Goal: Transaction & Acquisition: Purchase product/service

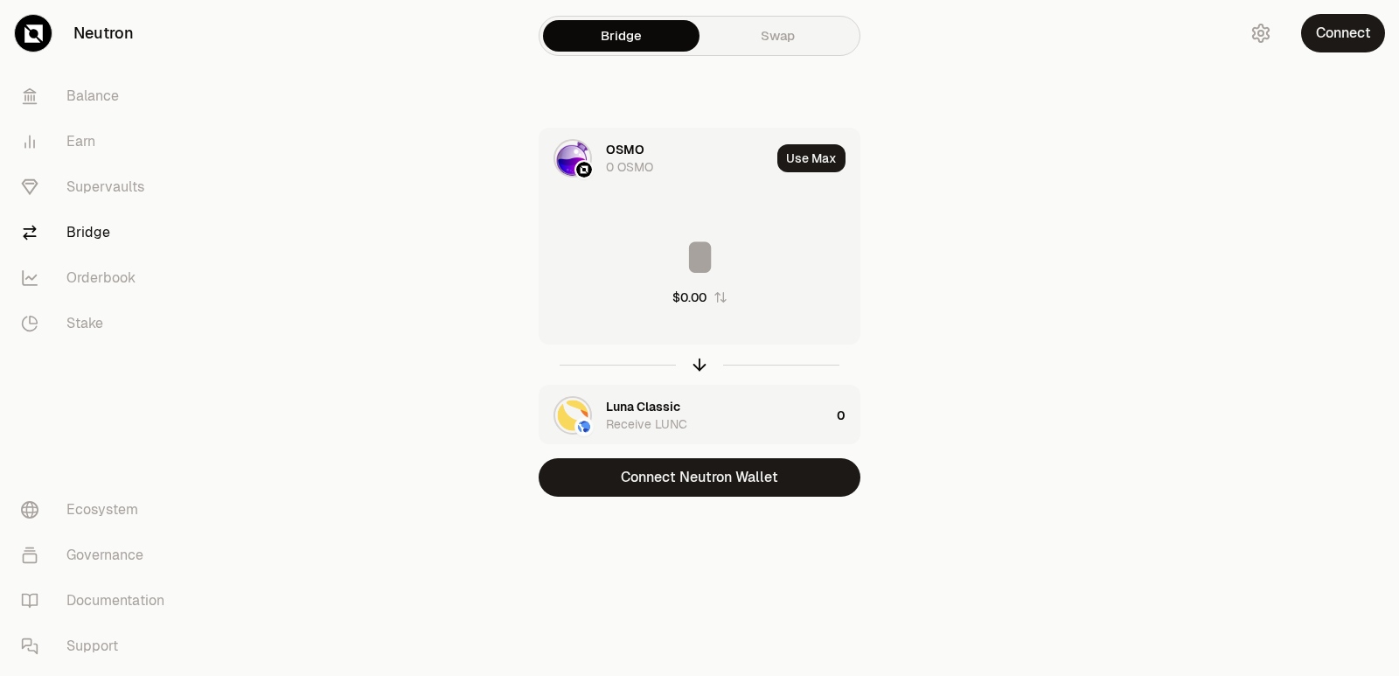
click at [695, 365] on icon "button" at bounding box center [699, 364] width 19 height 19
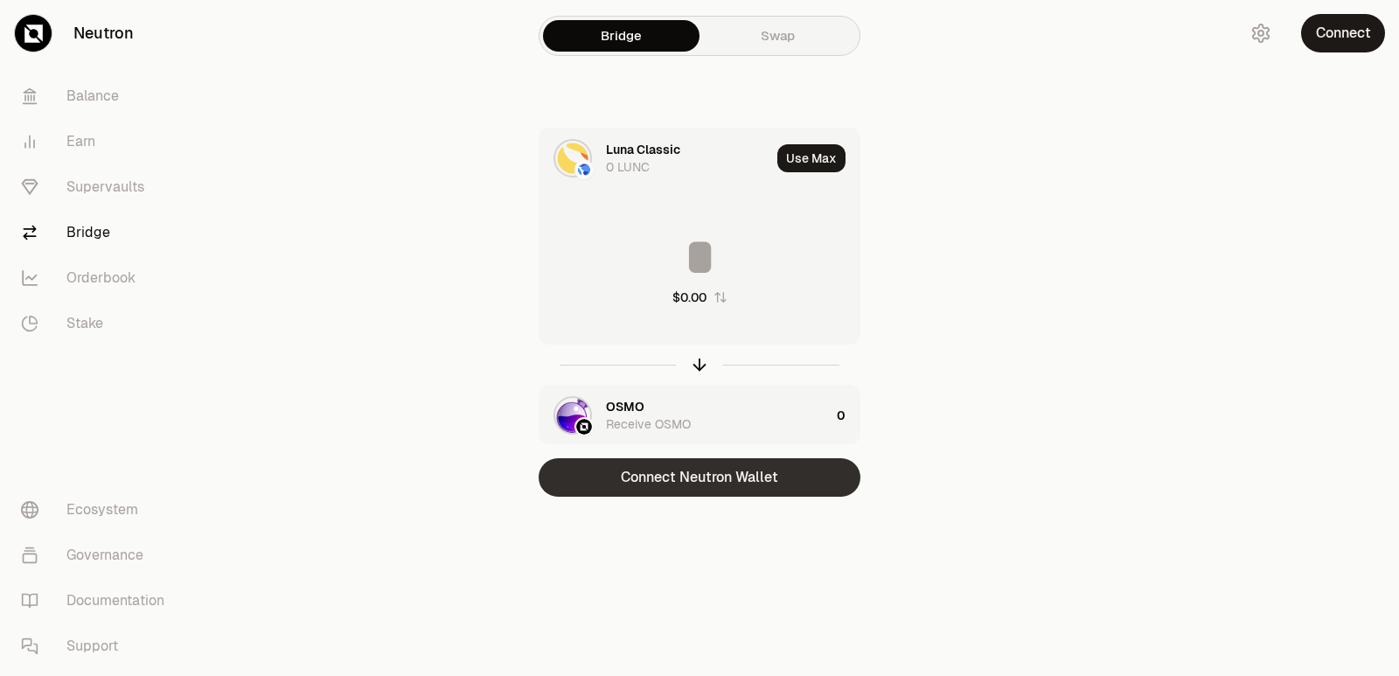
click at [709, 475] on button "Connect Neutron Wallet" at bounding box center [699, 477] width 322 height 38
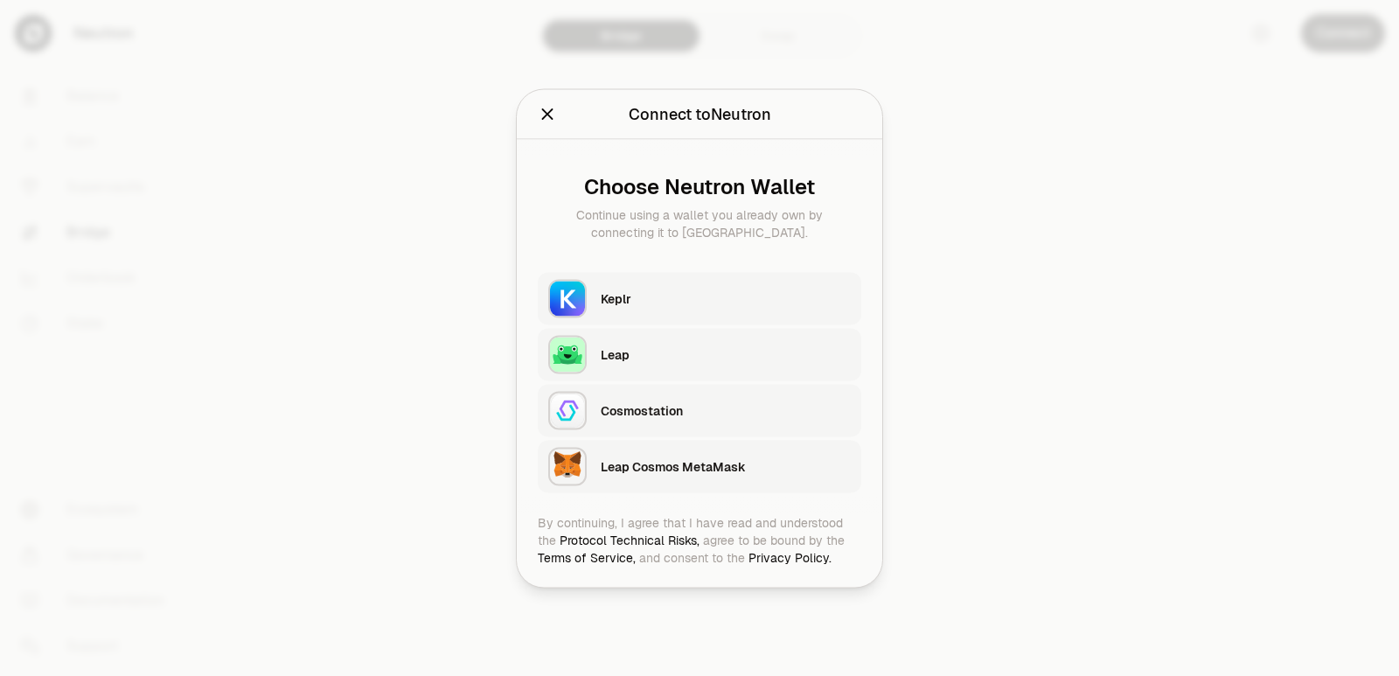
click at [677, 272] on button "Keplr" at bounding box center [699, 298] width 323 height 52
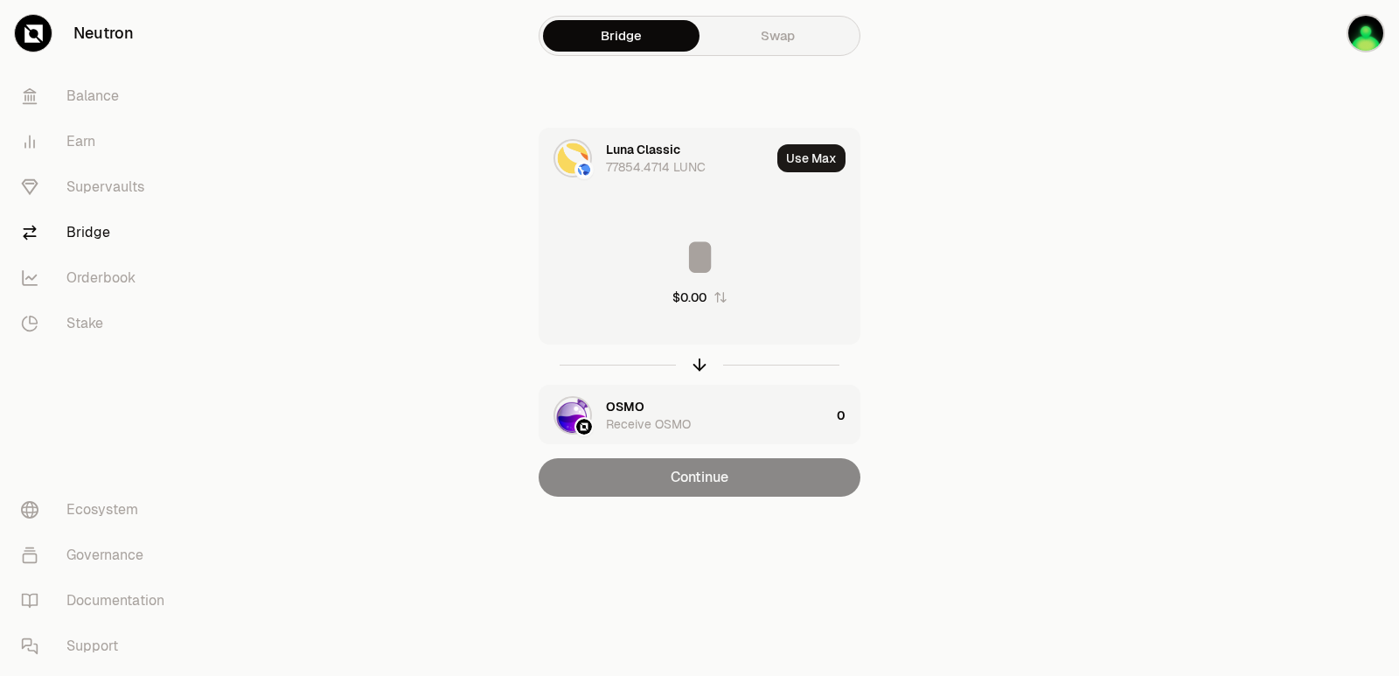
click at [656, 251] on input at bounding box center [699, 257] width 320 height 52
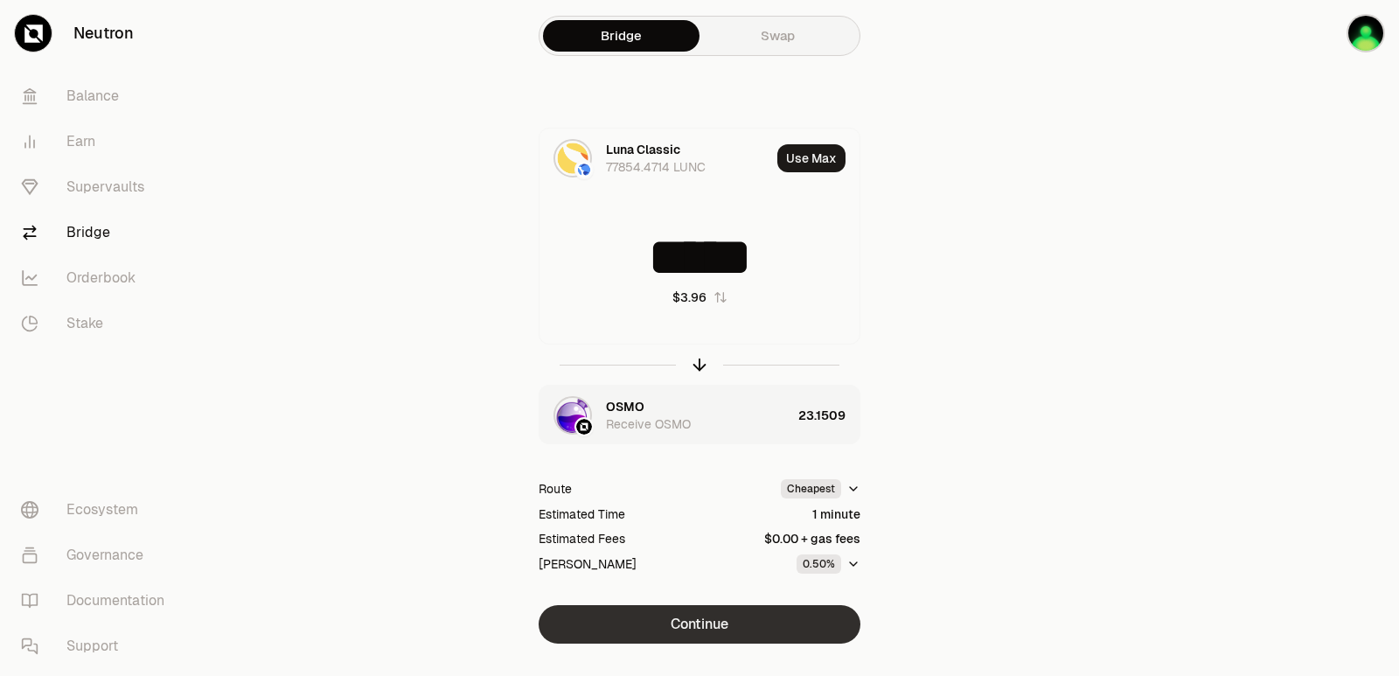
type input "*****"
click at [670, 637] on button "Continue" at bounding box center [699, 624] width 322 height 38
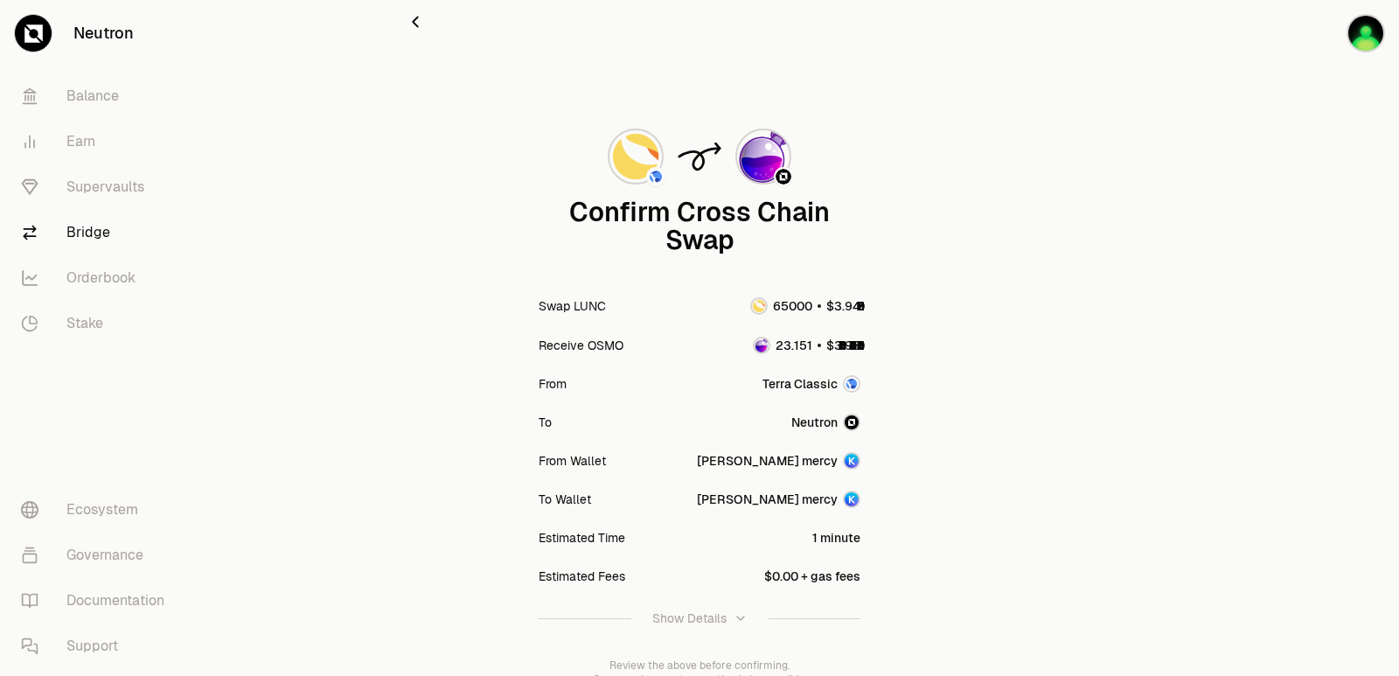
scroll to position [144, 0]
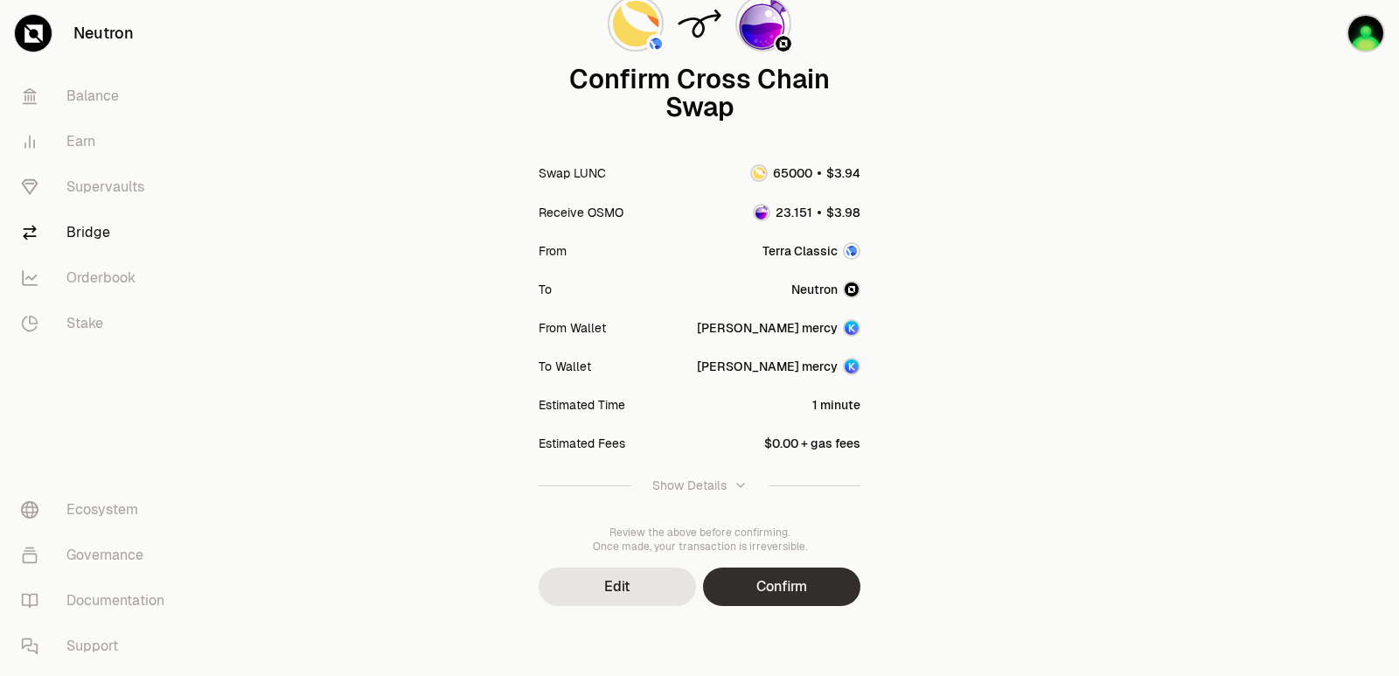
click at [789, 592] on button "Confirm" at bounding box center [781, 586] width 157 height 38
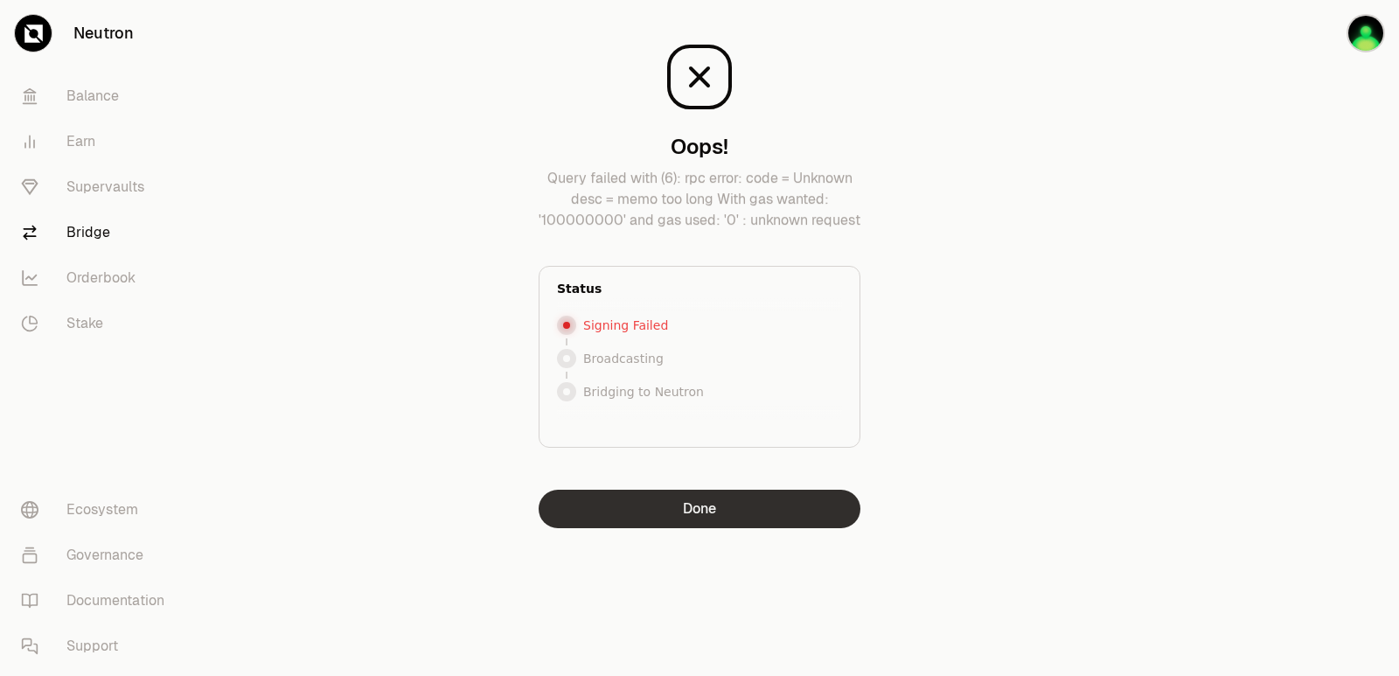
click at [676, 516] on button "Done" at bounding box center [699, 509] width 322 height 38
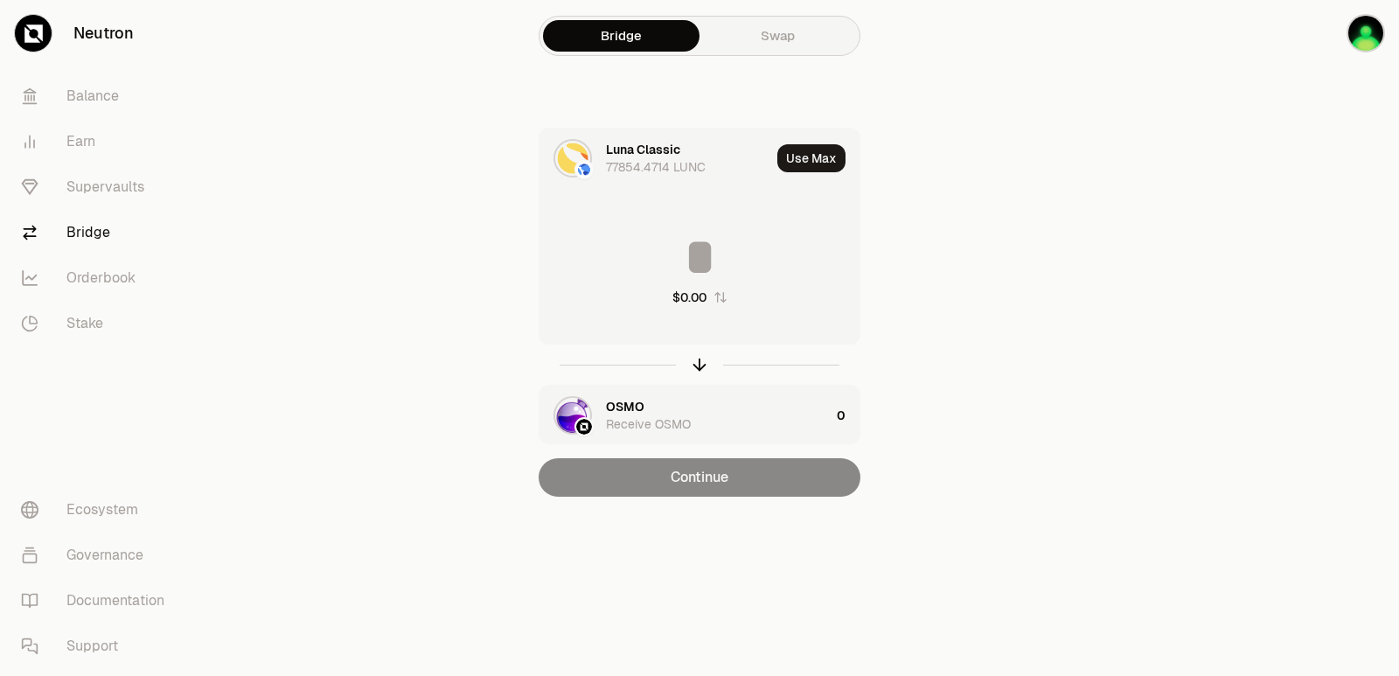
click at [654, 144] on div "Luna Classic" at bounding box center [643, 149] width 74 height 17
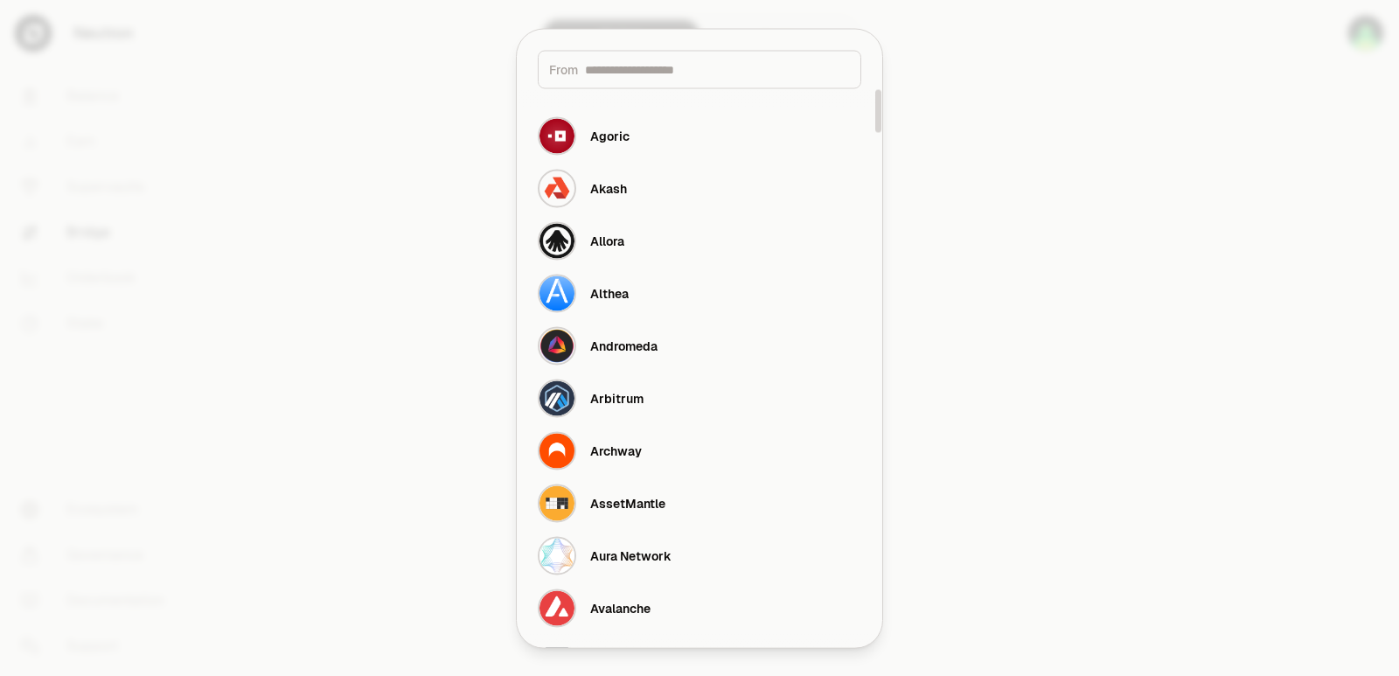
click at [653, 67] on input at bounding box center [717, 68] width 265 height 17
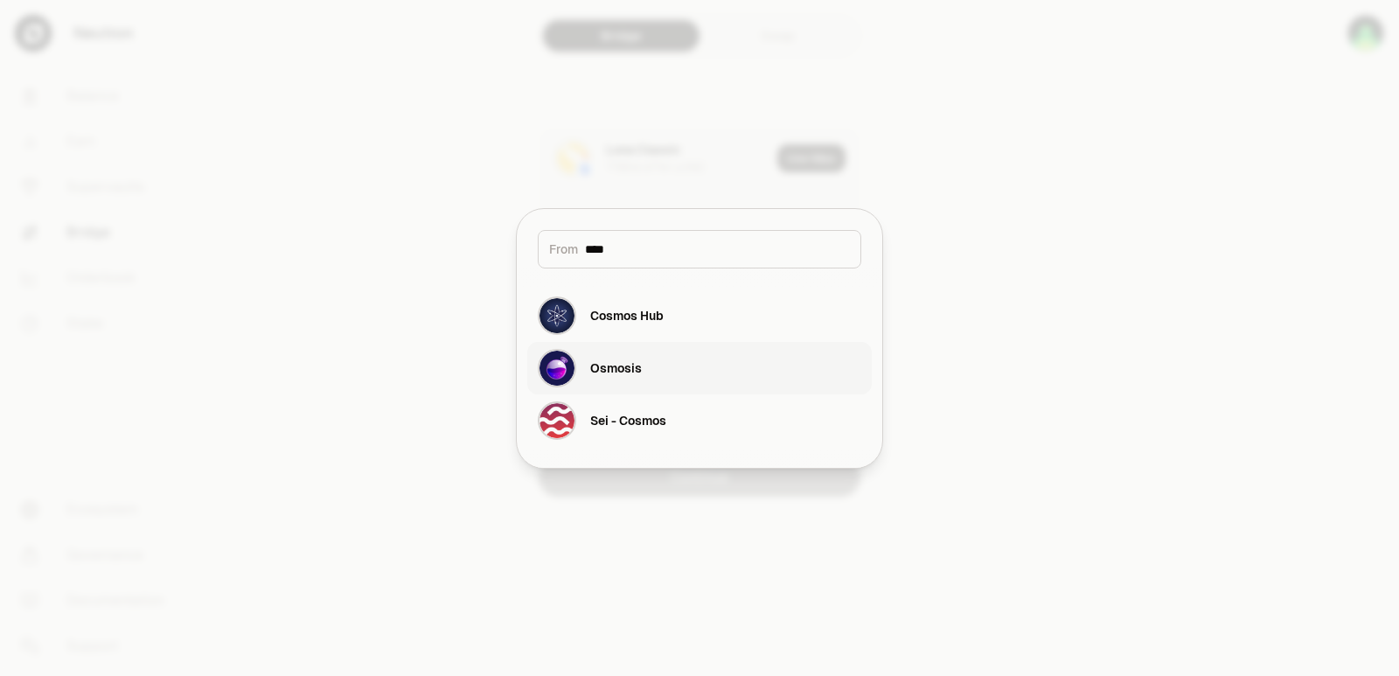
type input "****"
click at [670, 377] on button "Osmosis" at bounding box center [699, 368] width 344 height 52
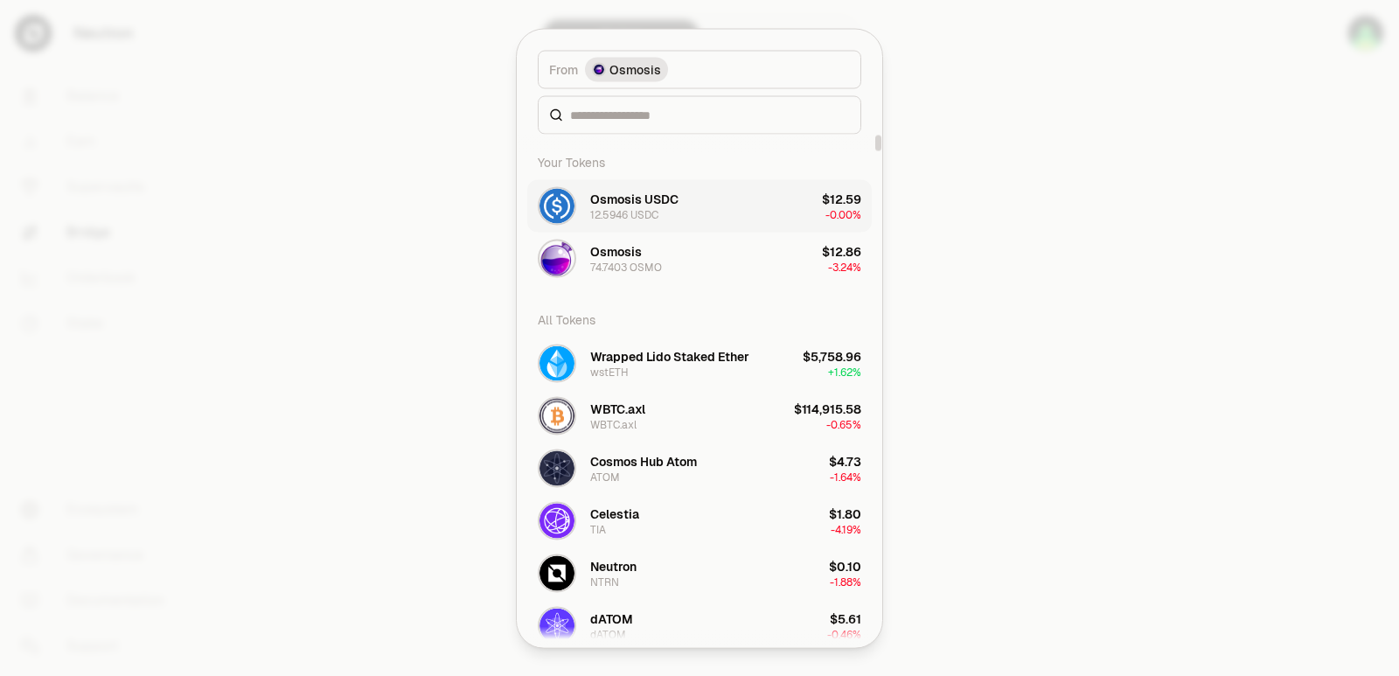
click at [617, 209] on div "12.5946 USDC" at bounding box center [624, 214] width 68 height 14
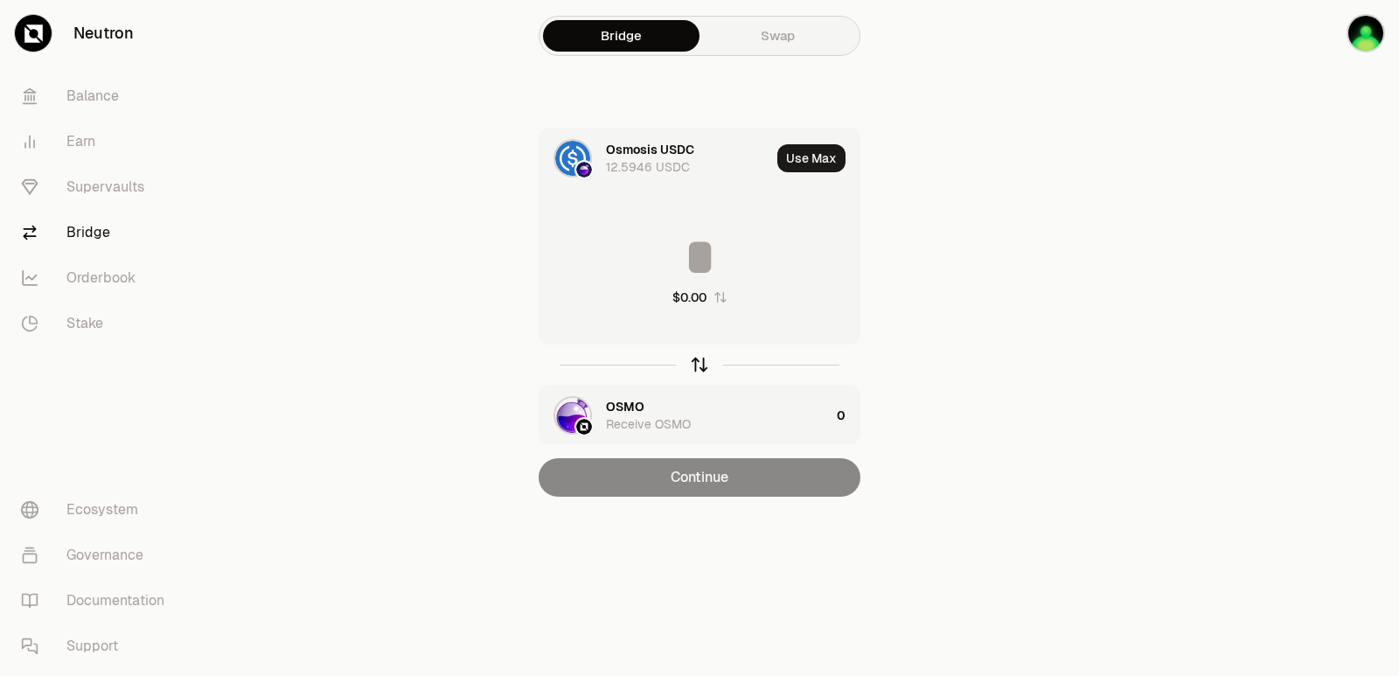
click at [698, 364] on icon "button" at bounding box center [699, 364] width 19 height 19
click at [621, 150] on div "OSMO" at bounding box center [625, 149] width 38 height 17
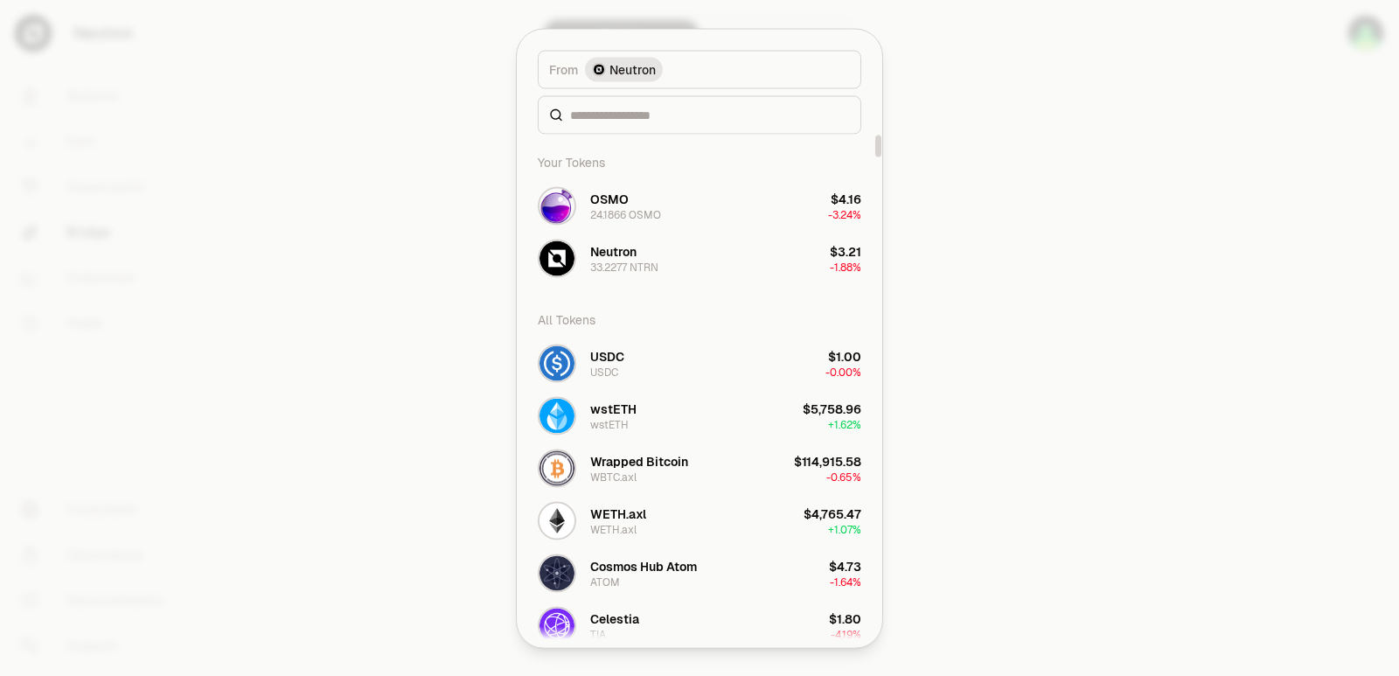
click at [630, 104] on div at bounding box center [699, 114] width 323 height 38
click at [627, 117] on input at bounding box center [710, 114] width 280 height 17
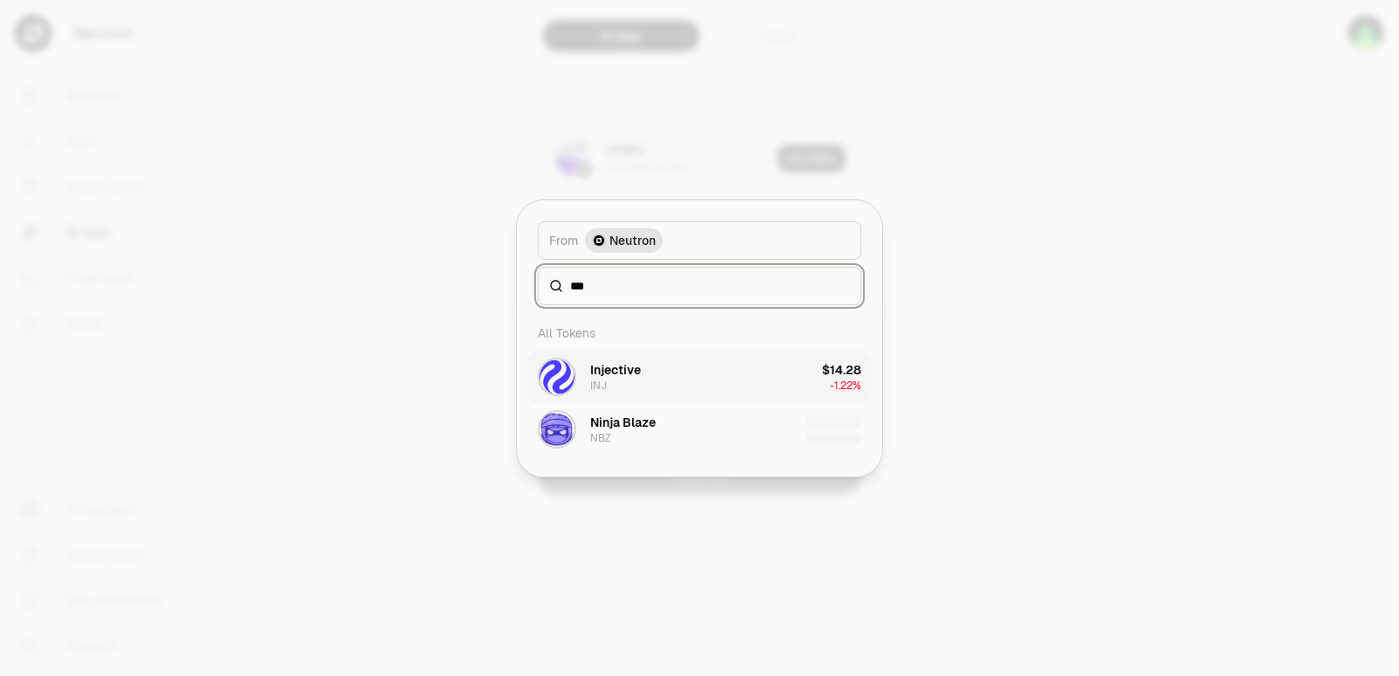
type input "***"
click at [628, 382] on div "Injective INJ" at bounding box center [615, 376] width 51 height 31
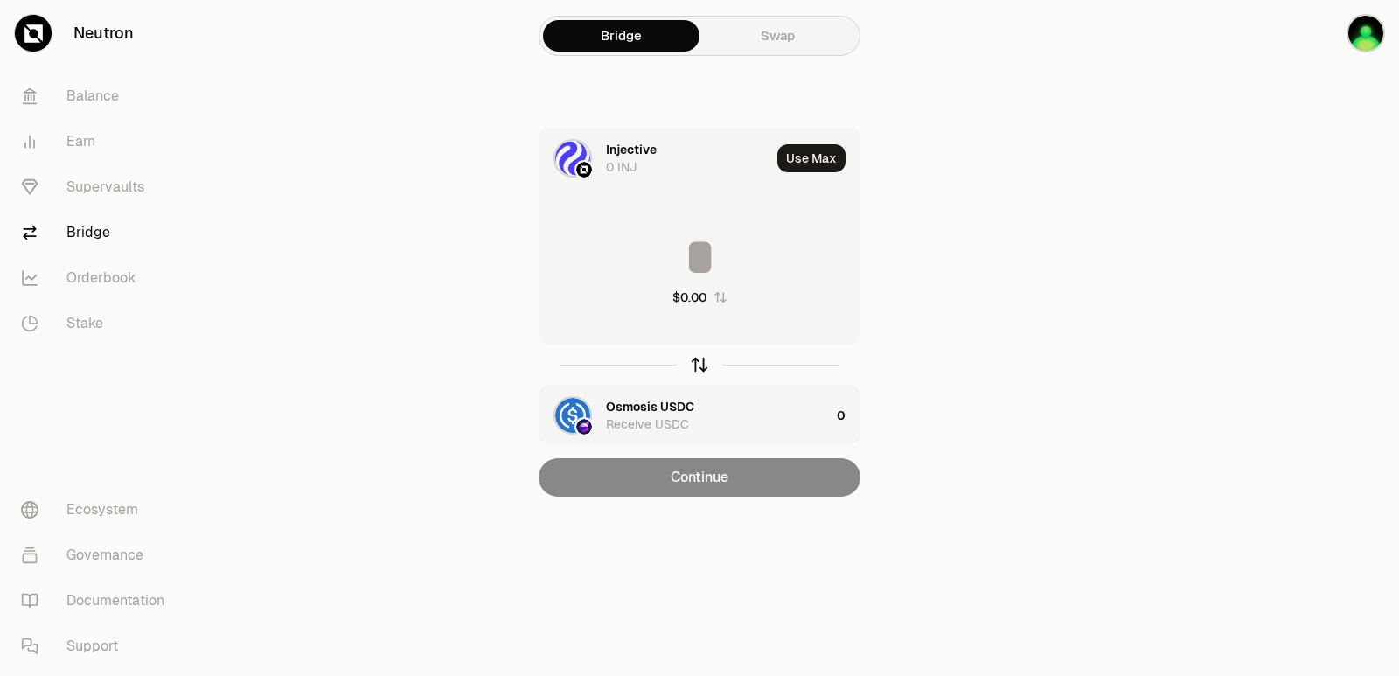
click at [701, 373] on icon "button" at bounding box center [699, 364] width 19 height 19
click at [701, 374] on div at bounding box center [699, 364] width 322 height 40
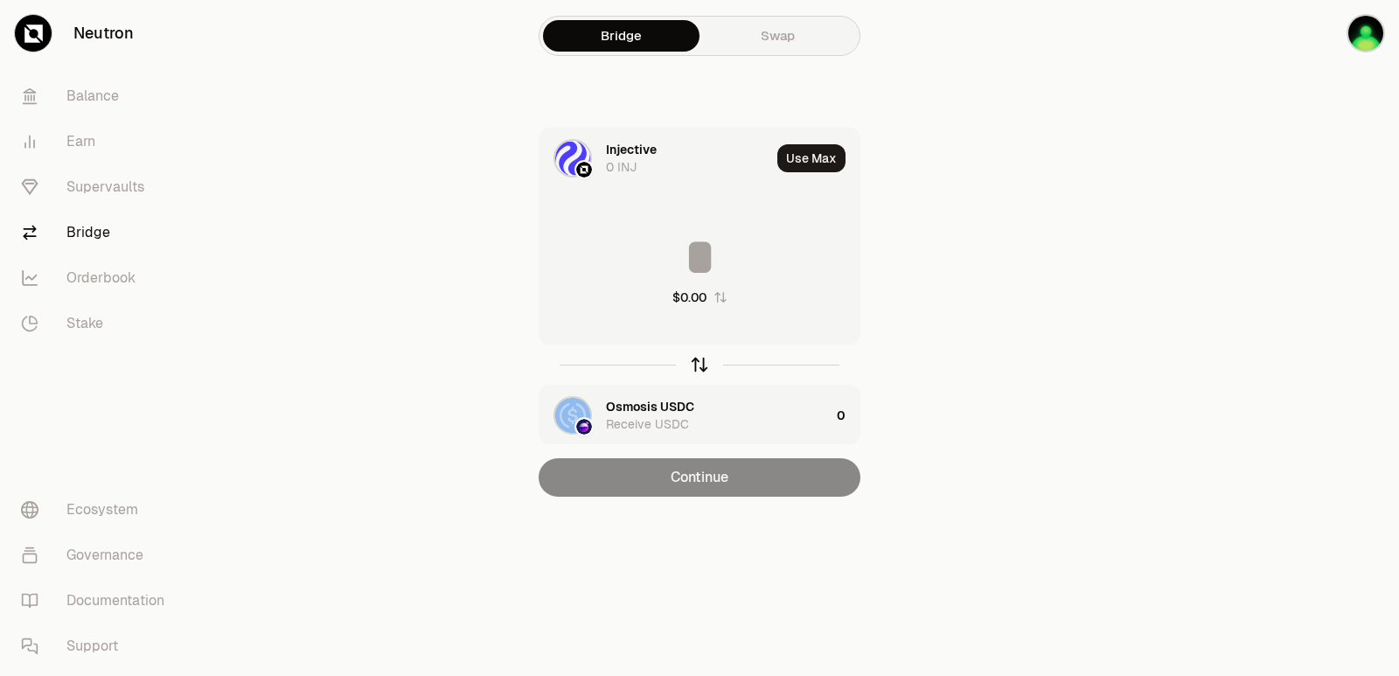
click at [691, 368] on icon "button" at bounding box center [699, 364] width 19 height 19
